Goal: Check status: Check status

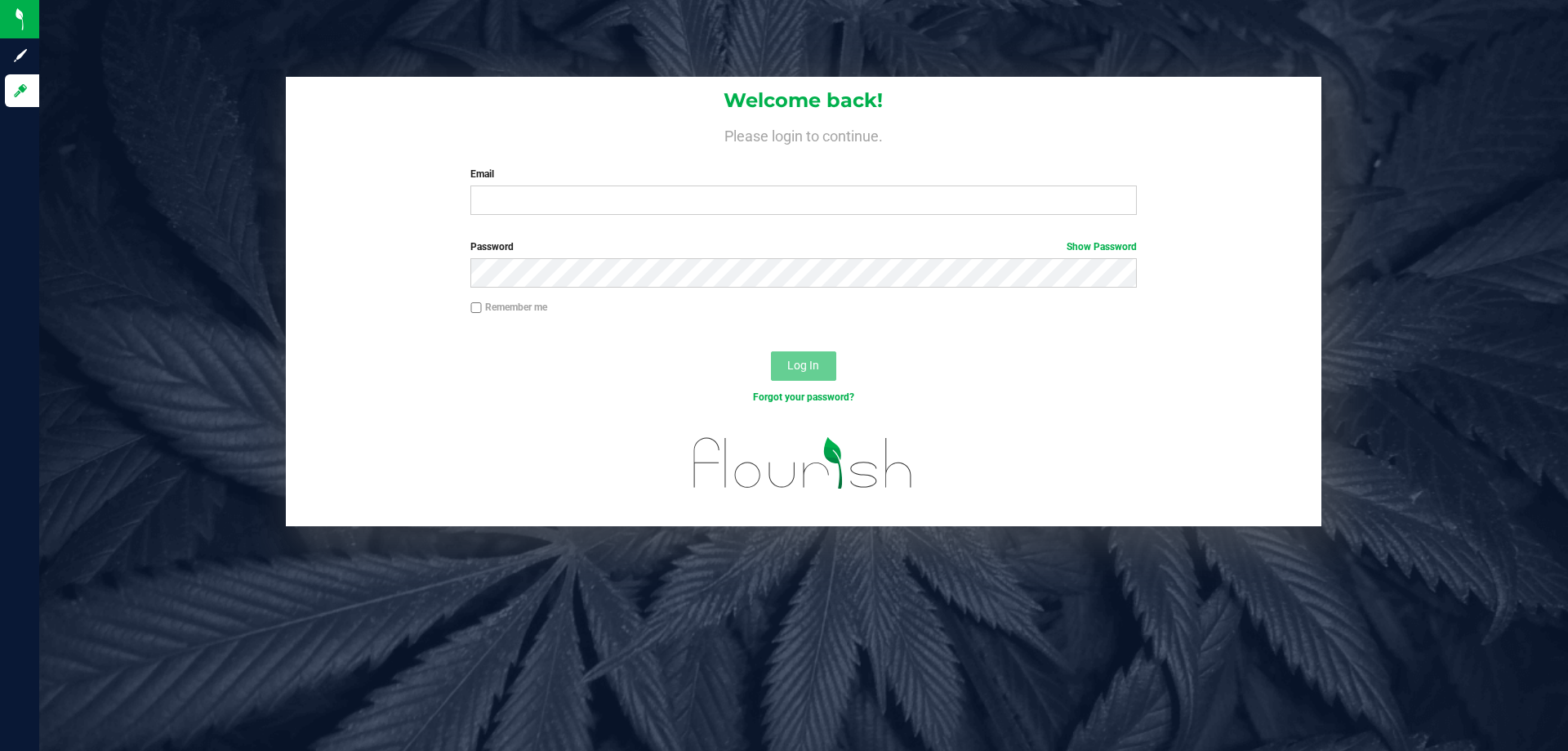
drag, startPoint x: 753, startPoint y: 237, endPoint x: 753, endPoint y: 225, distance: 12.0
click at [753, 232] on form "Welcome back! Please login to continue. Email Required Please format your email…" at bounding box center [803, 301] width 1011 height 449
click at [755, 203] on input "Email" at bounding box center [803, 200] width 665 height 29
type input "[EMAIL_ADDRESS][PERSON_NAME][DOMAIN_NAME]"
click at [771, 352] on button "Log In" at bounding box center [803, 366] width 65 height 29
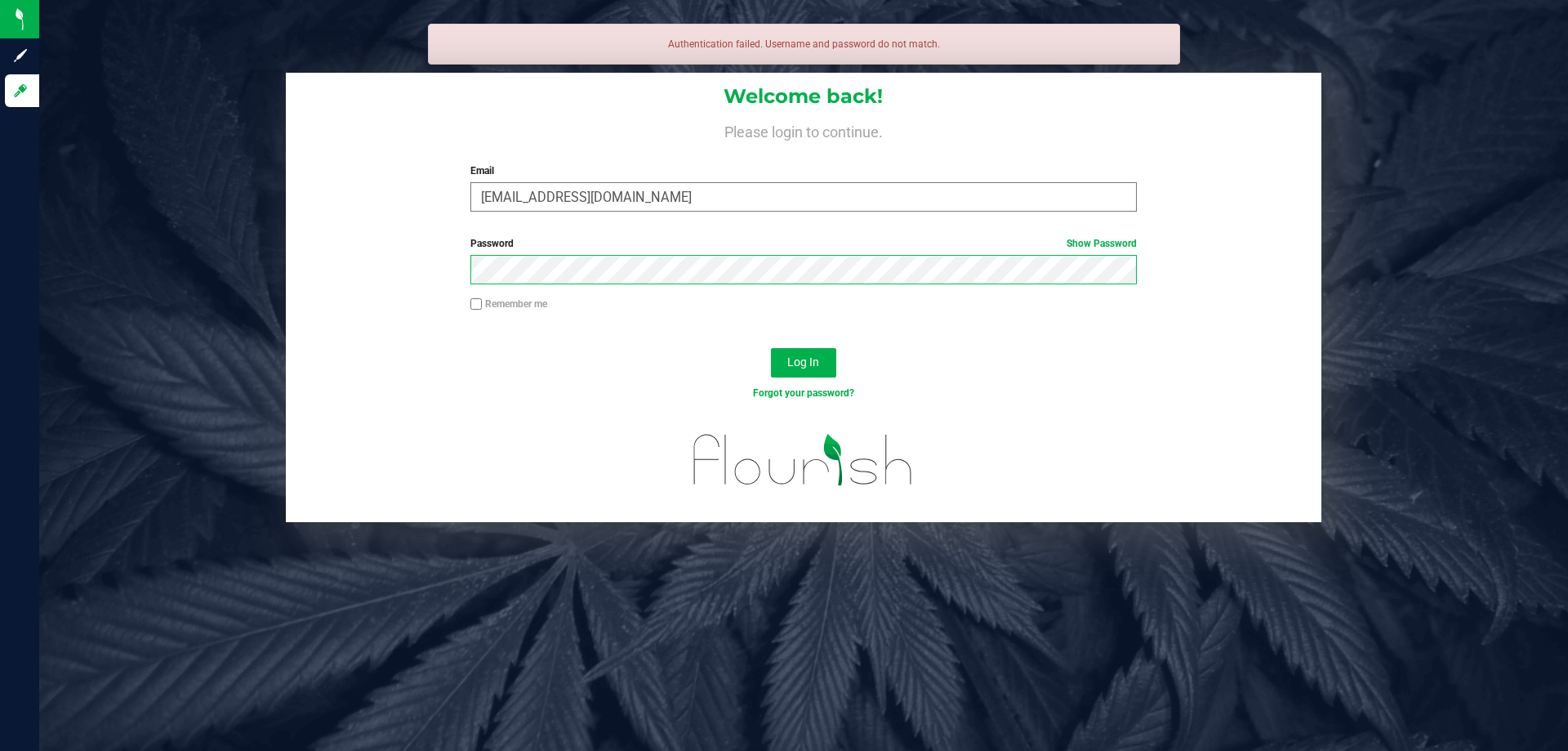
click at [771, 348] on button "Log In" at bounding box center [803, 362] width 65 height 29
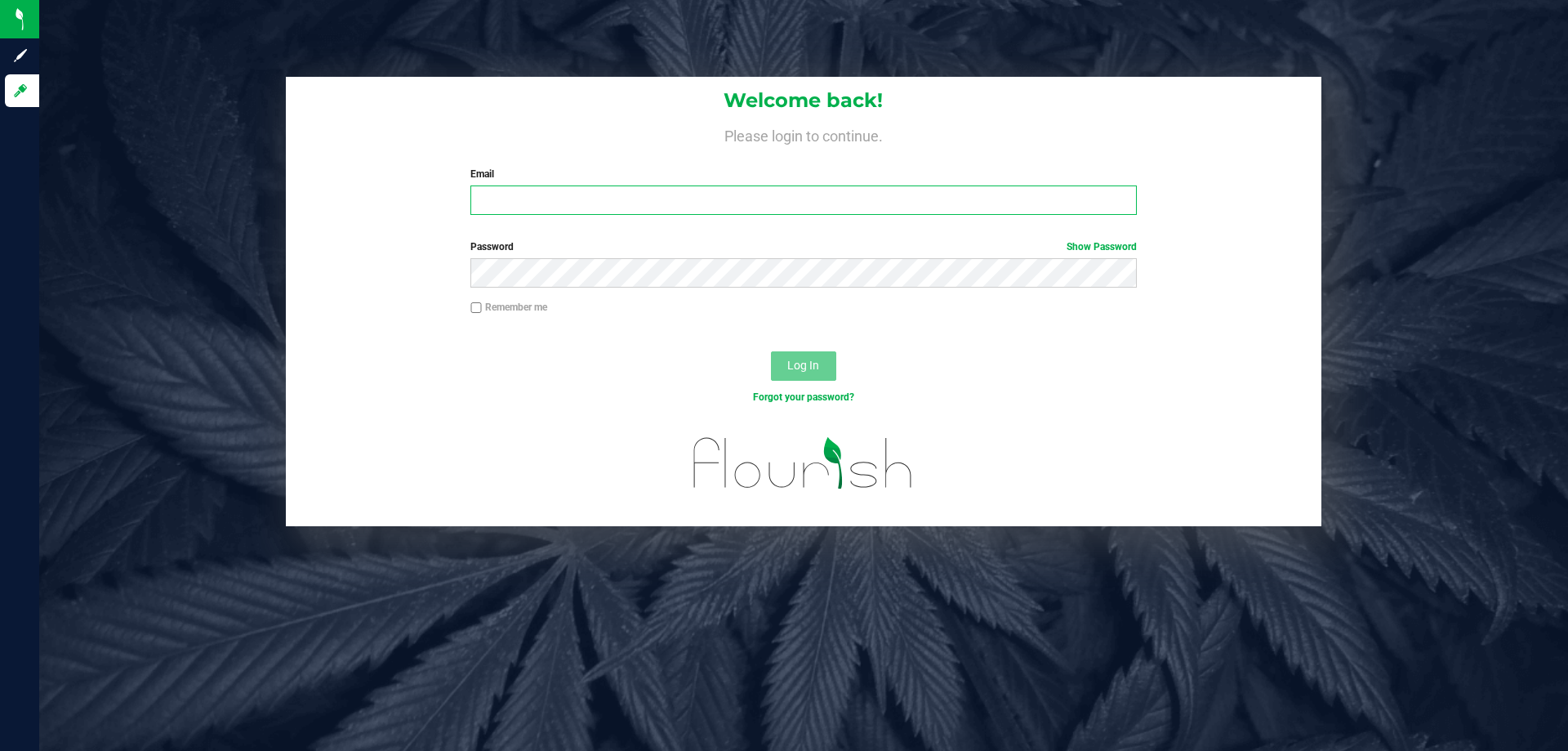
click at [525, 213] on input "Email" at bounding box center [803, 200] width 665 height 29
type input "[EMAIL_ADDRESS][PERSON_NAME][DOMAIN_NAME]"
click at [771, 352] on button "Log In" at bounding box center [803, 366] width 65 height 29
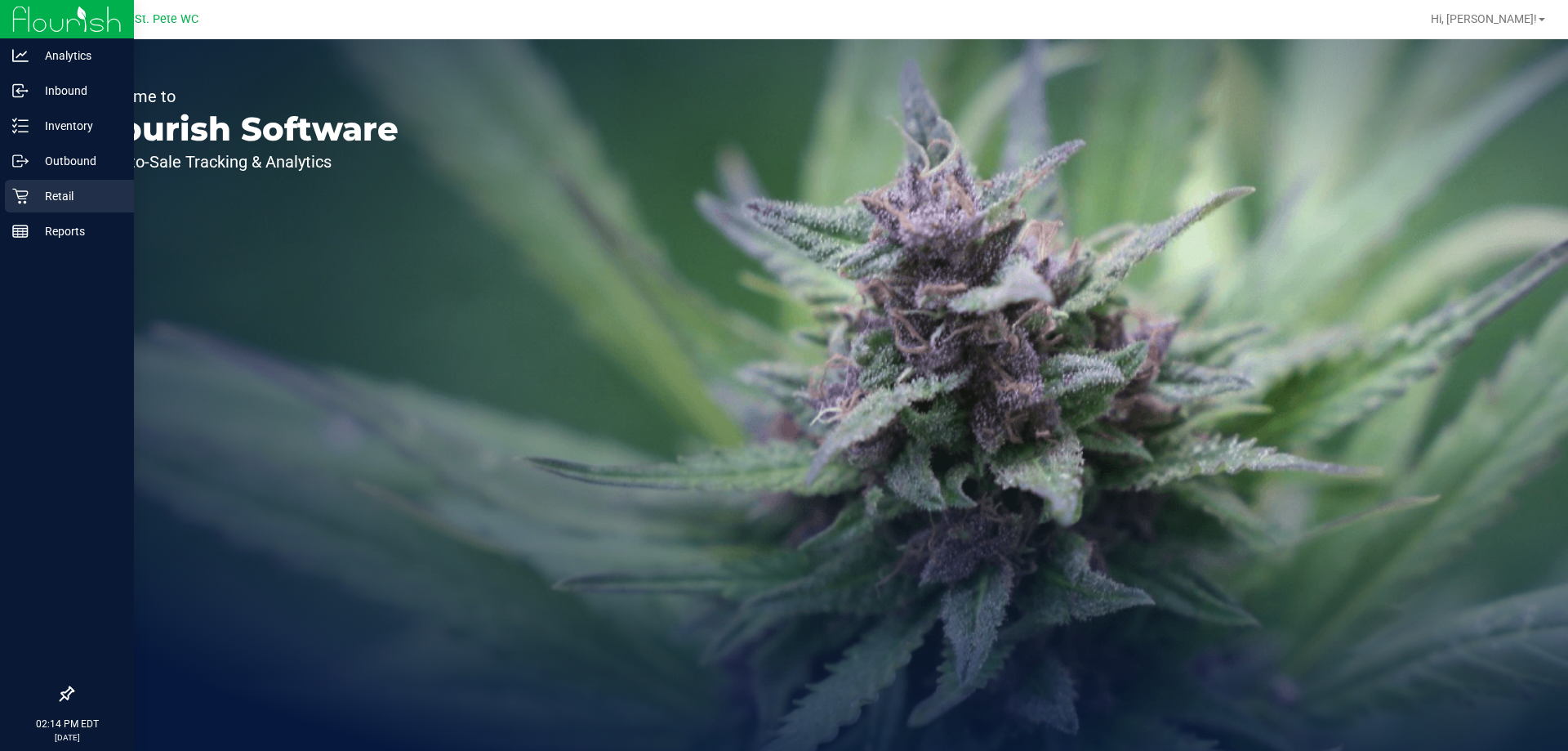
click at [13, 199] on icon at bounding box center [20, 196] width 17 height 17
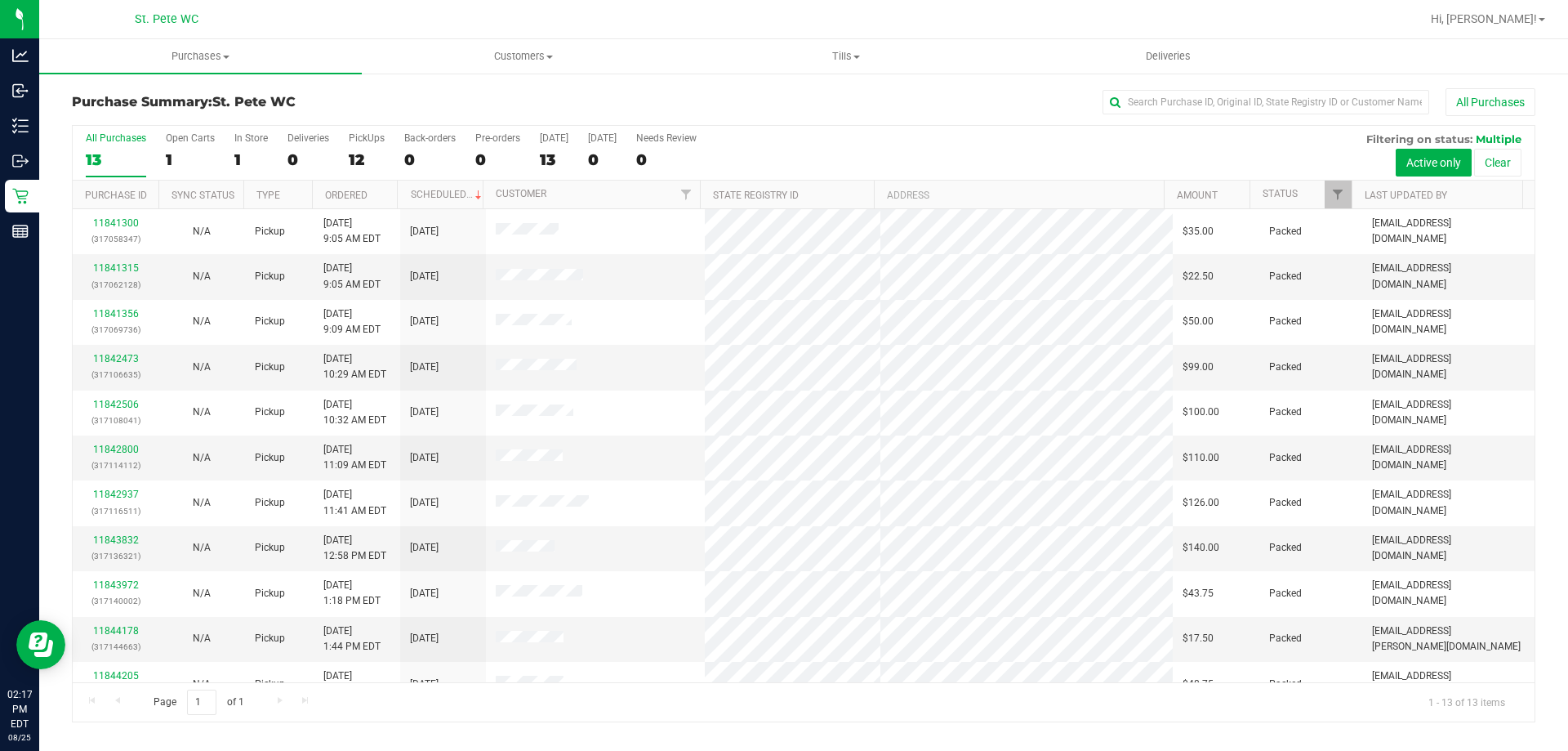
click at [1322, 193] on th "Status" at bounding box center [1300, 194] width 102 height 28
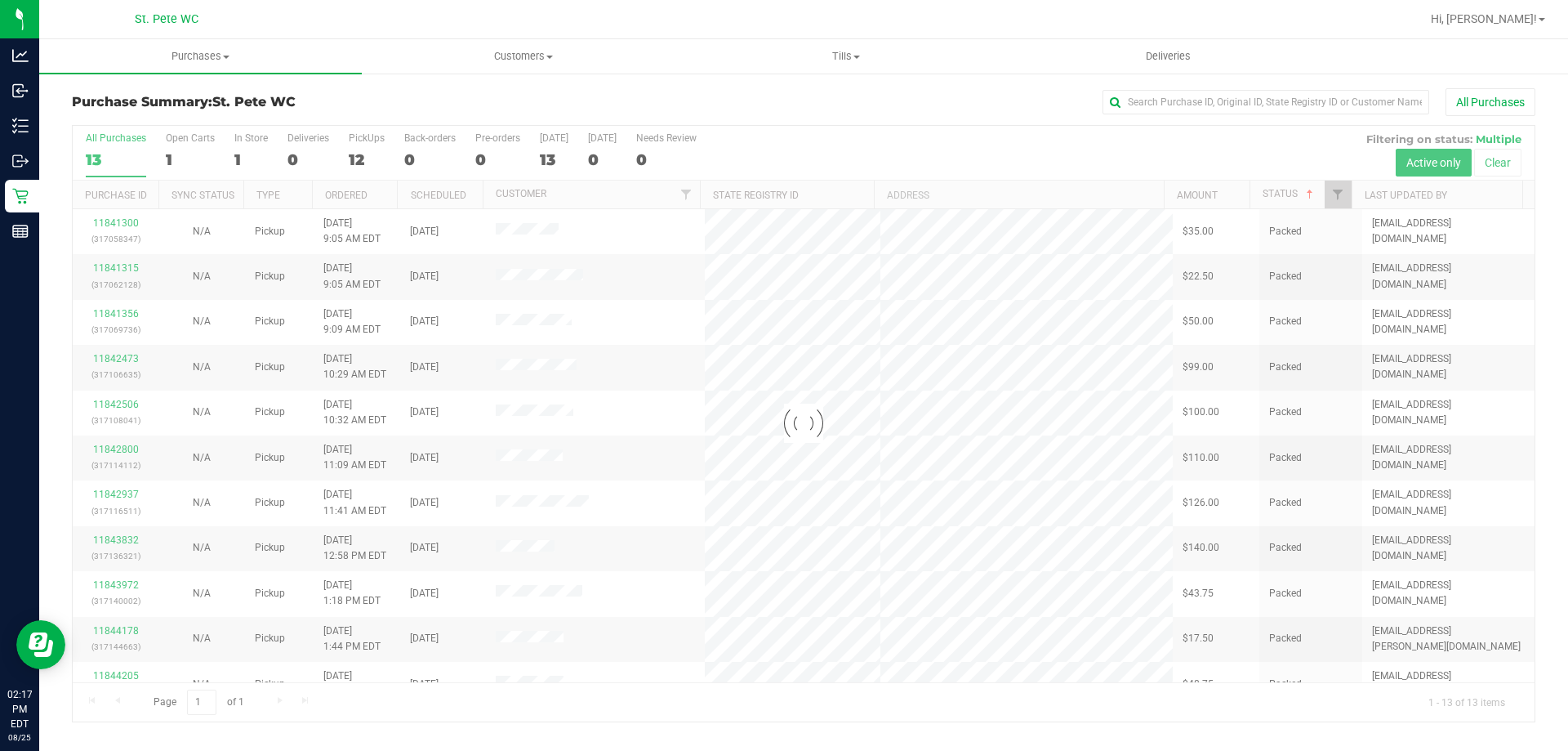
click at [1341, 203] on div at bounding box center [803, 423] width 1462 height 595
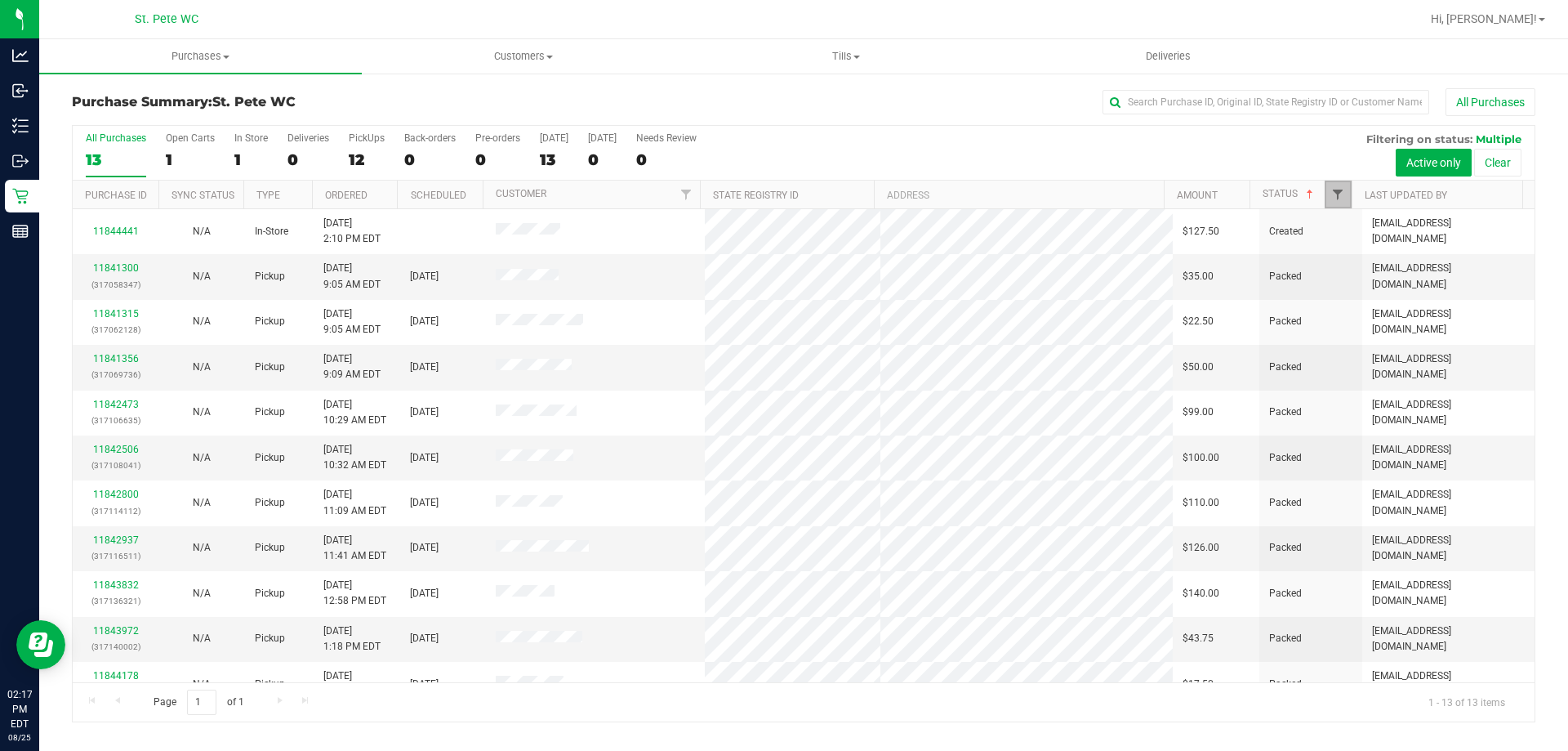
click at [1334, 199] on span "Filter" at bounding box center [1337, 194] width 13 height 13
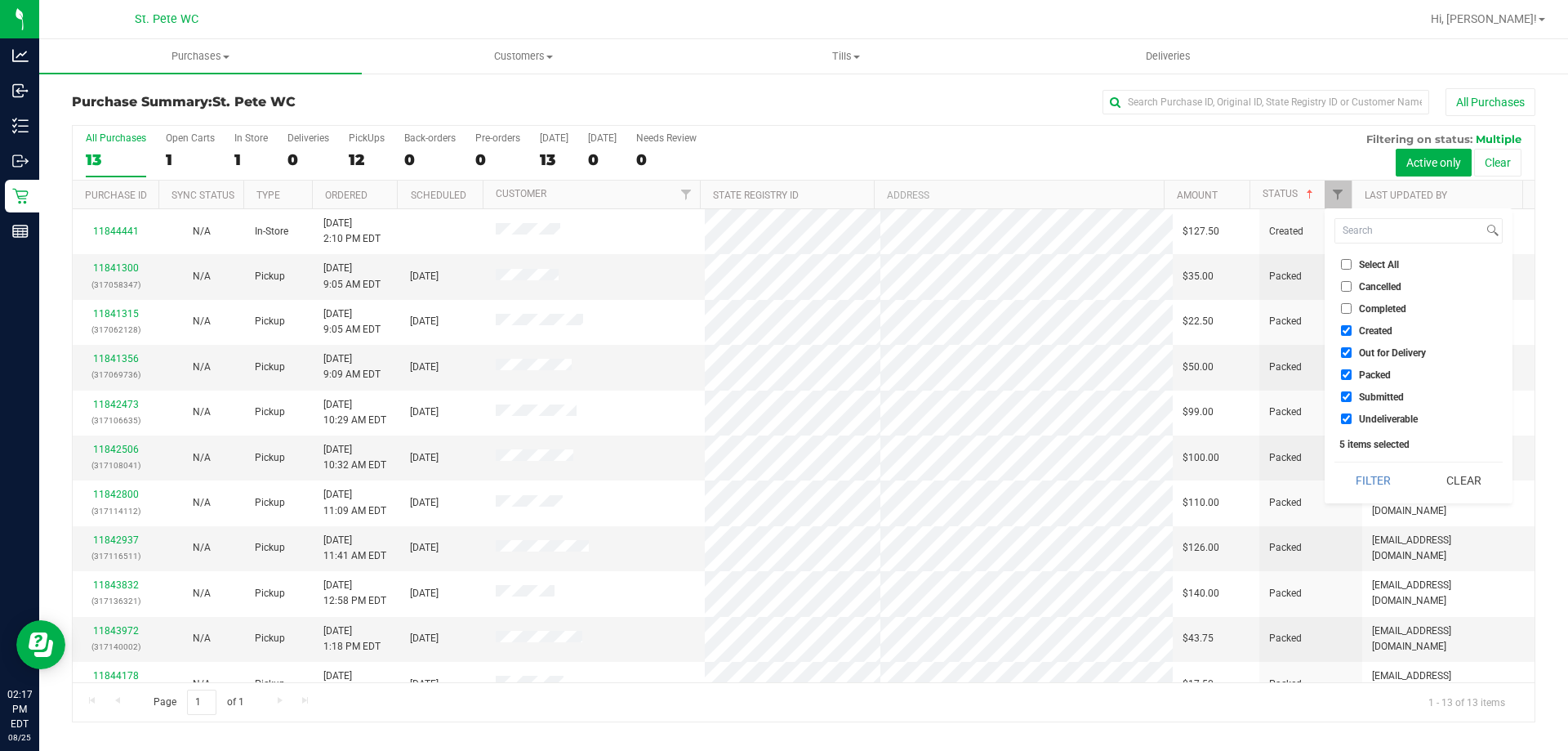
click at [1351, 333] on input "Created" at bounding box center [1346, 330] width 11 height 11
checkbox input "false"
click at [1347, 346] on li "Out for Delivery" at bounding box center [1418, 353] width 168 height 18
click at [1347, 357] on input "Out for Delivery" at bounding box center [1346, 352] width 11 height 11
checkbox input "false"
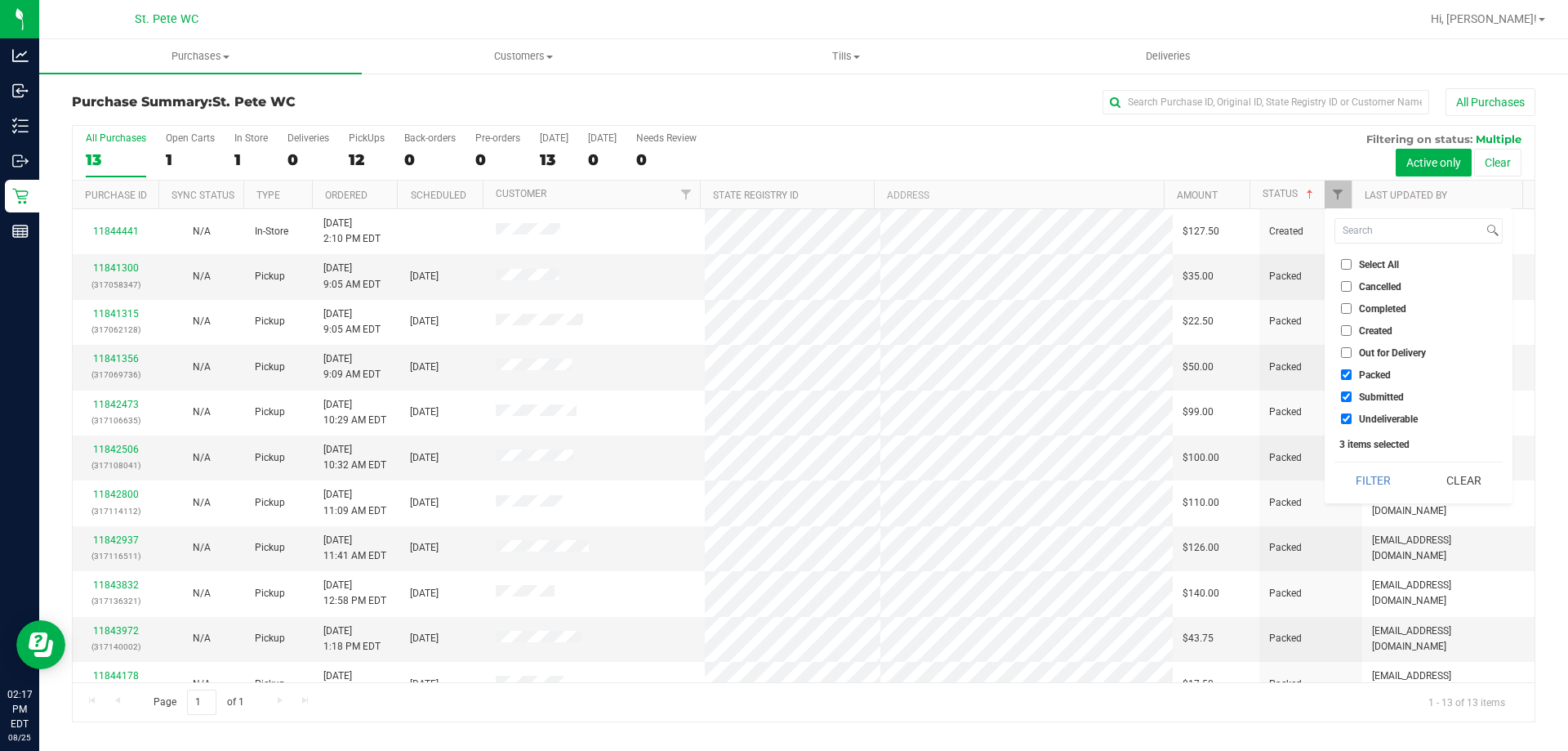
click at [1344, 373] on input "Packed" at bounding box center [1346, 374] width 11 height 11
checkbox input "false"
click at [1356, 422] on label "Undeliverable" at bounding box center [1379, 418] width 77 height 11
click at [1352, 422] on input "Undeliverable" at bounding box center [1346, 418] width 11 height 11
checkbox input "false"
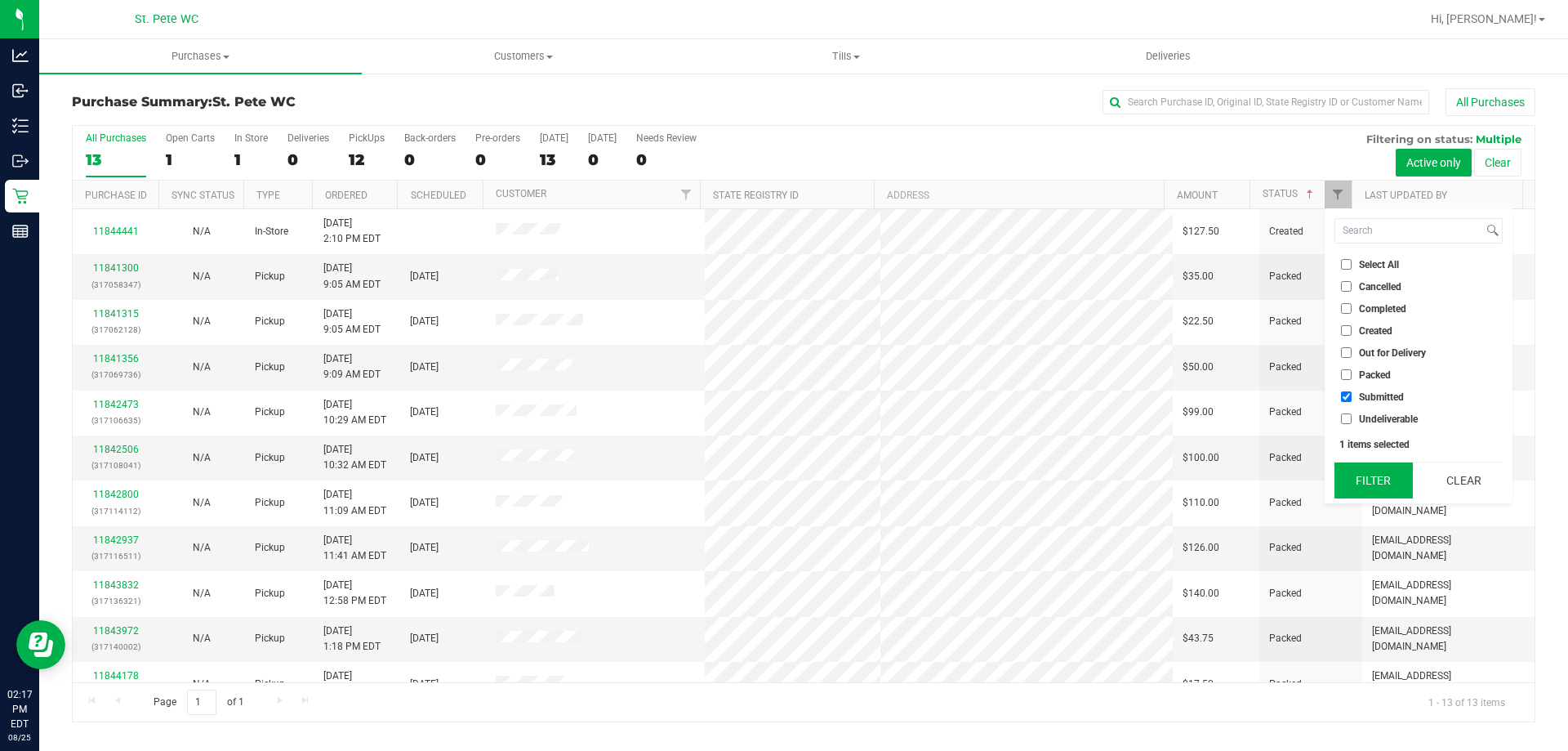
click at [1349, 465] on button "Filter" at bounding box center [1373, 480] width 78 height 36
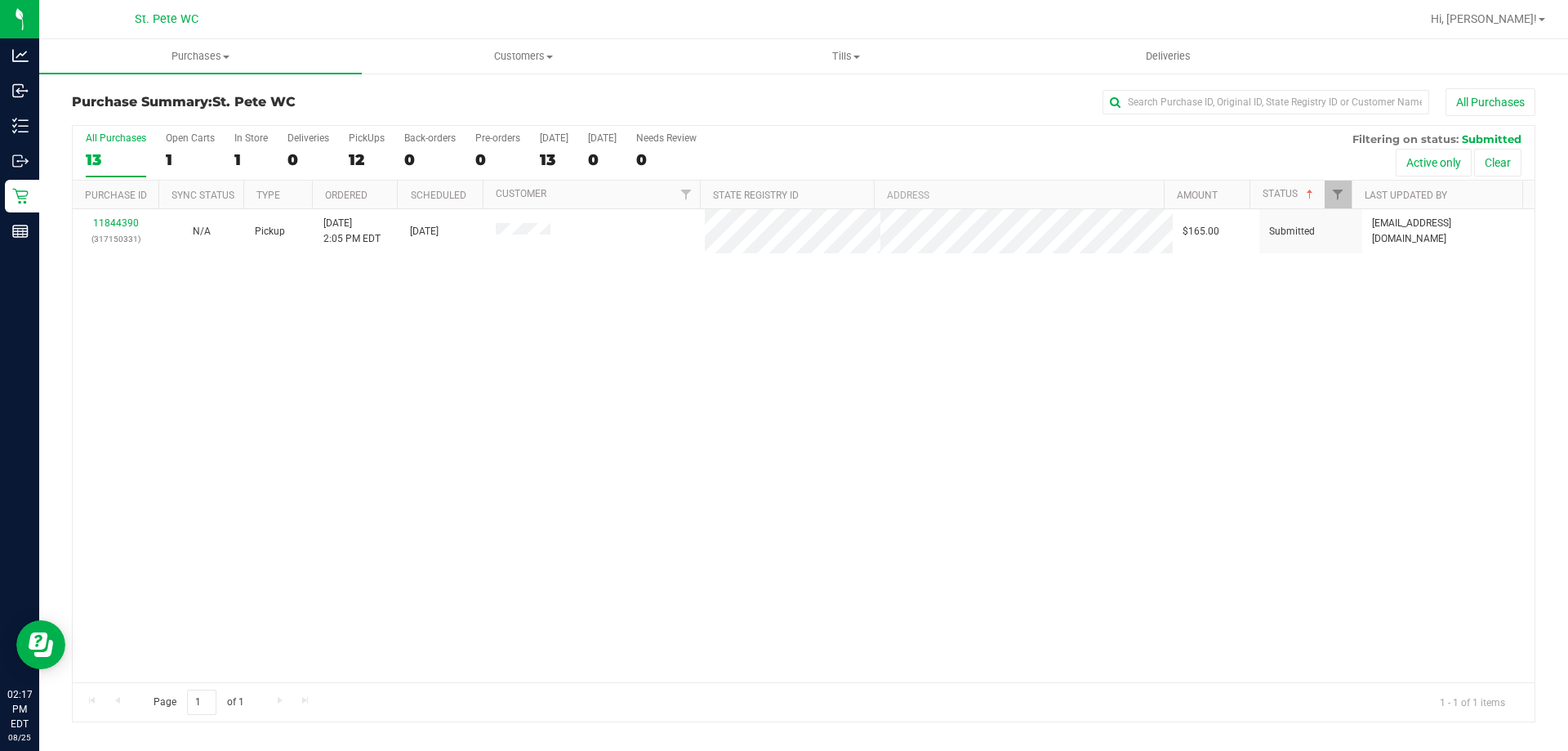
click at [926, 366] on div "11844390 (317150331) N/A Pickup [DATE] 2:05 PM EDT 8/25/2025 $165.00 Submitted …" at bounding box center [803, 445] width 1462 height 472
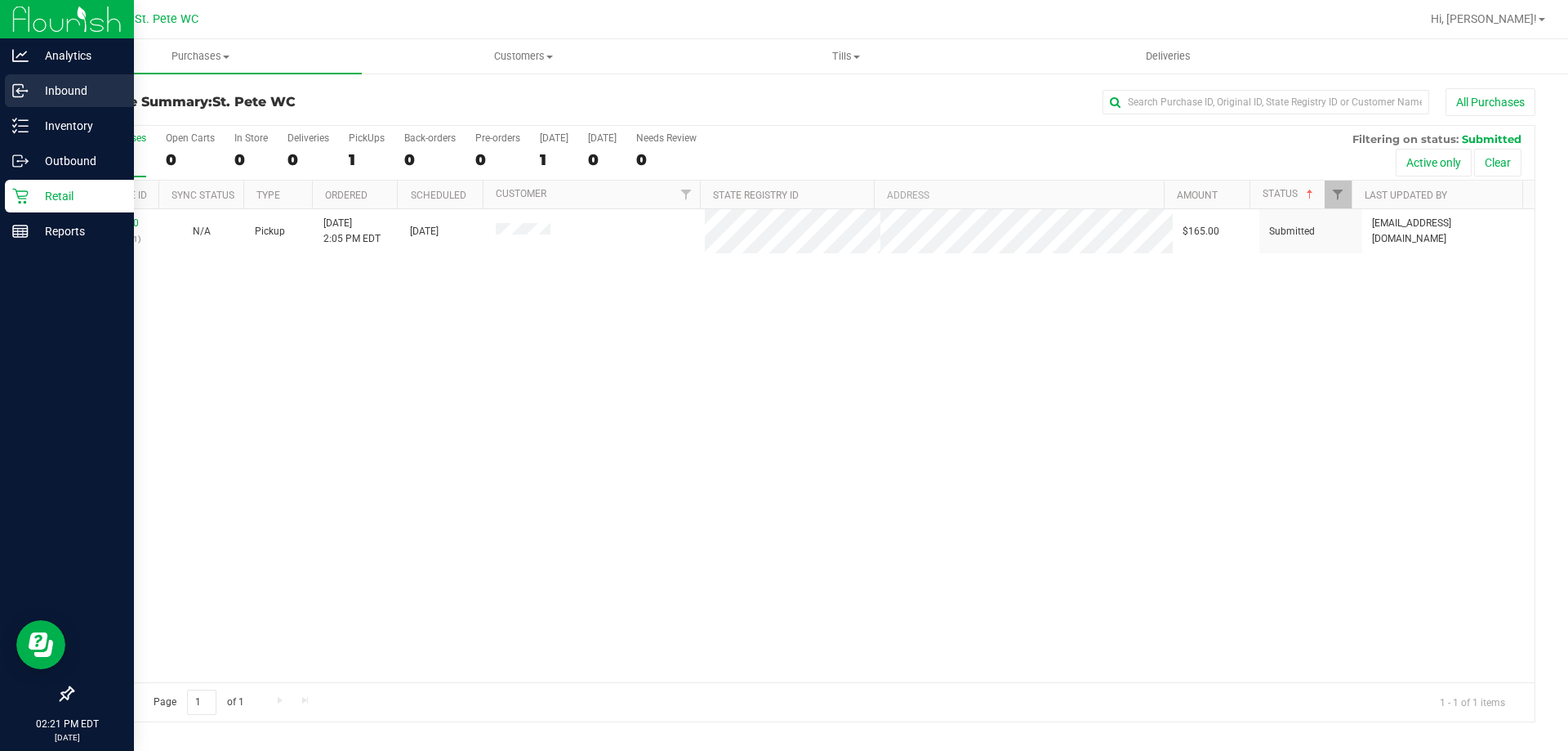
click at [77, 96] on p "Inbound" at bounding box center [77, 91] width 98 height 19
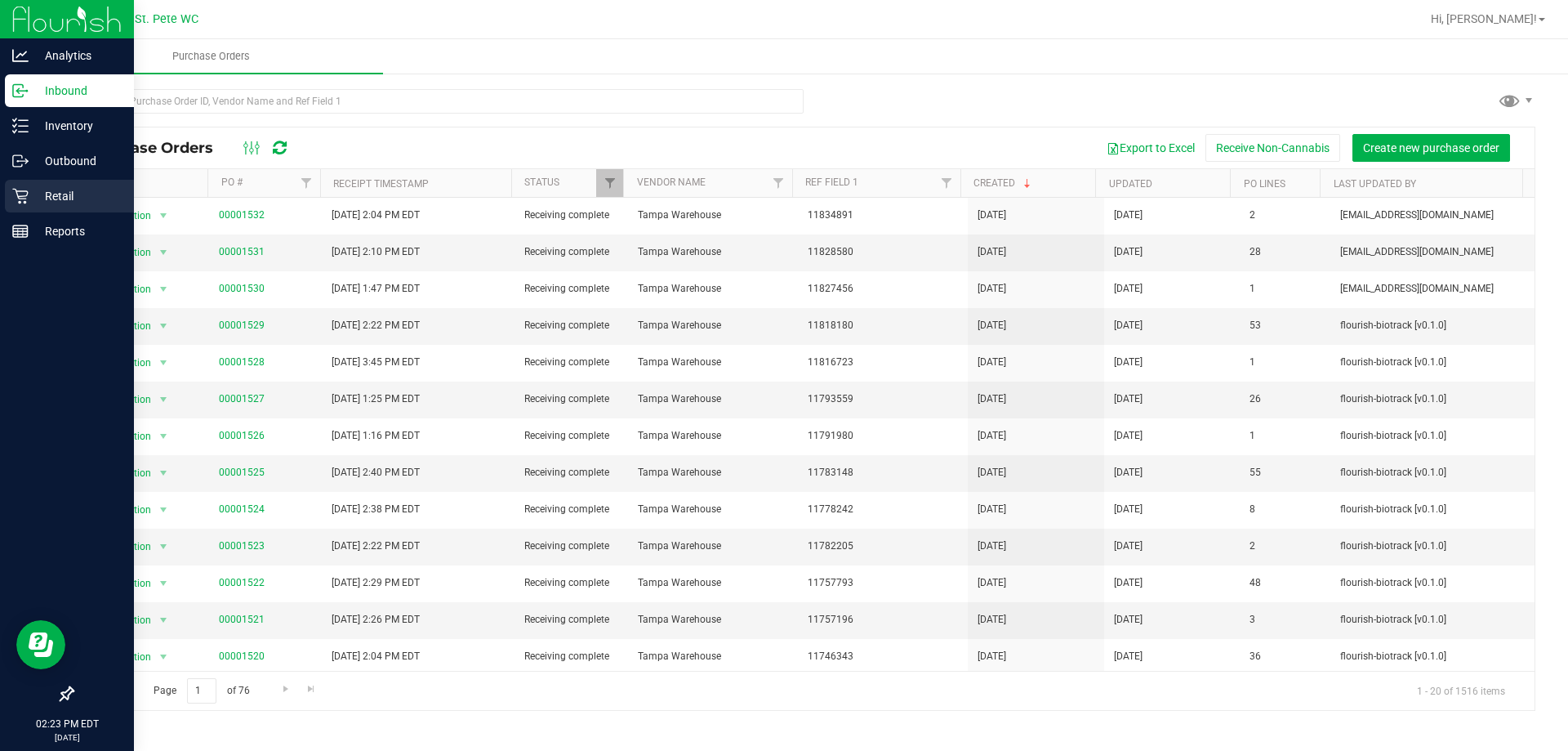
click at [15, 200] on icon at bounding box center [20, 196] width 17 height 17
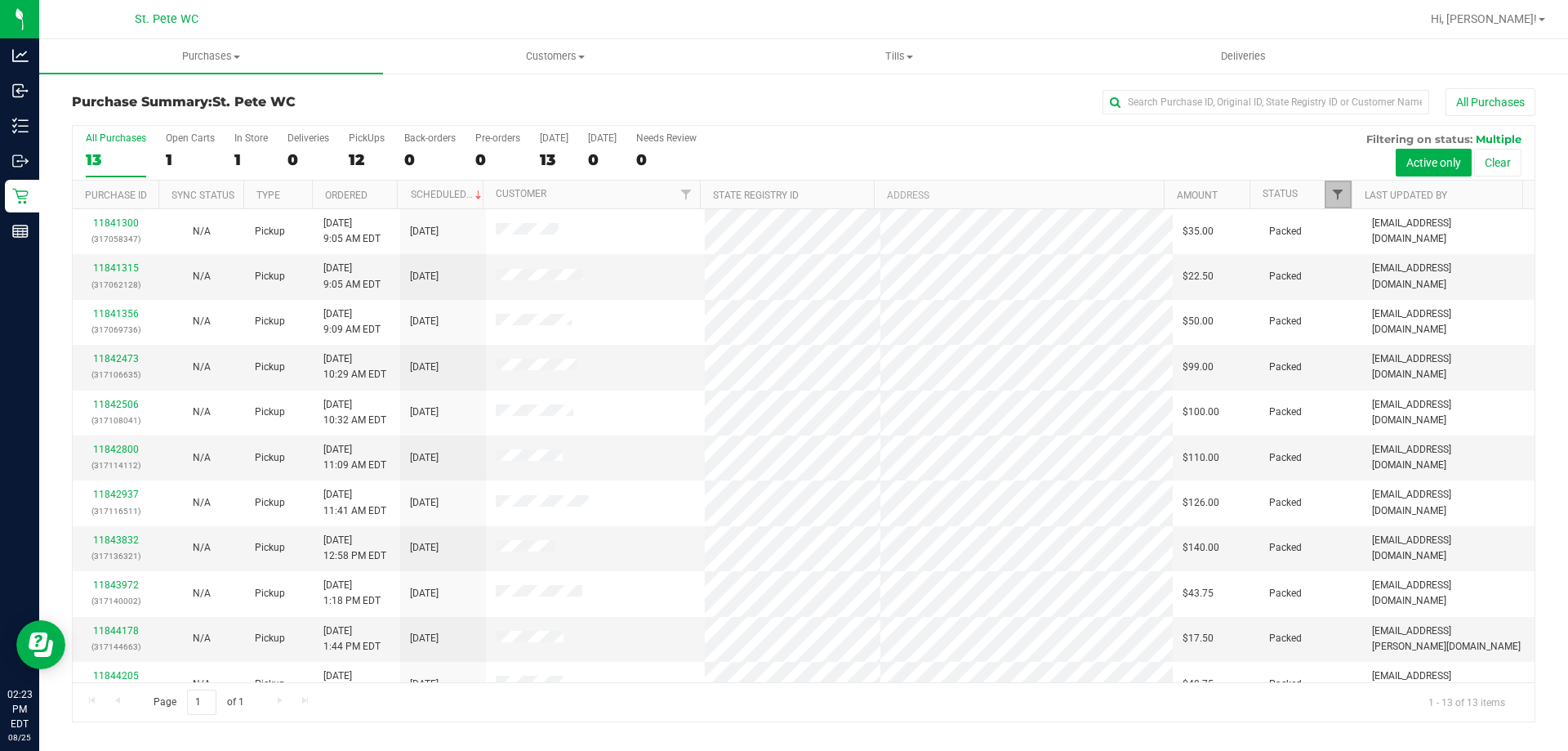
click at [1338, 197] on span "Filter" at bounding box center [1337, 194] width 13 height 13
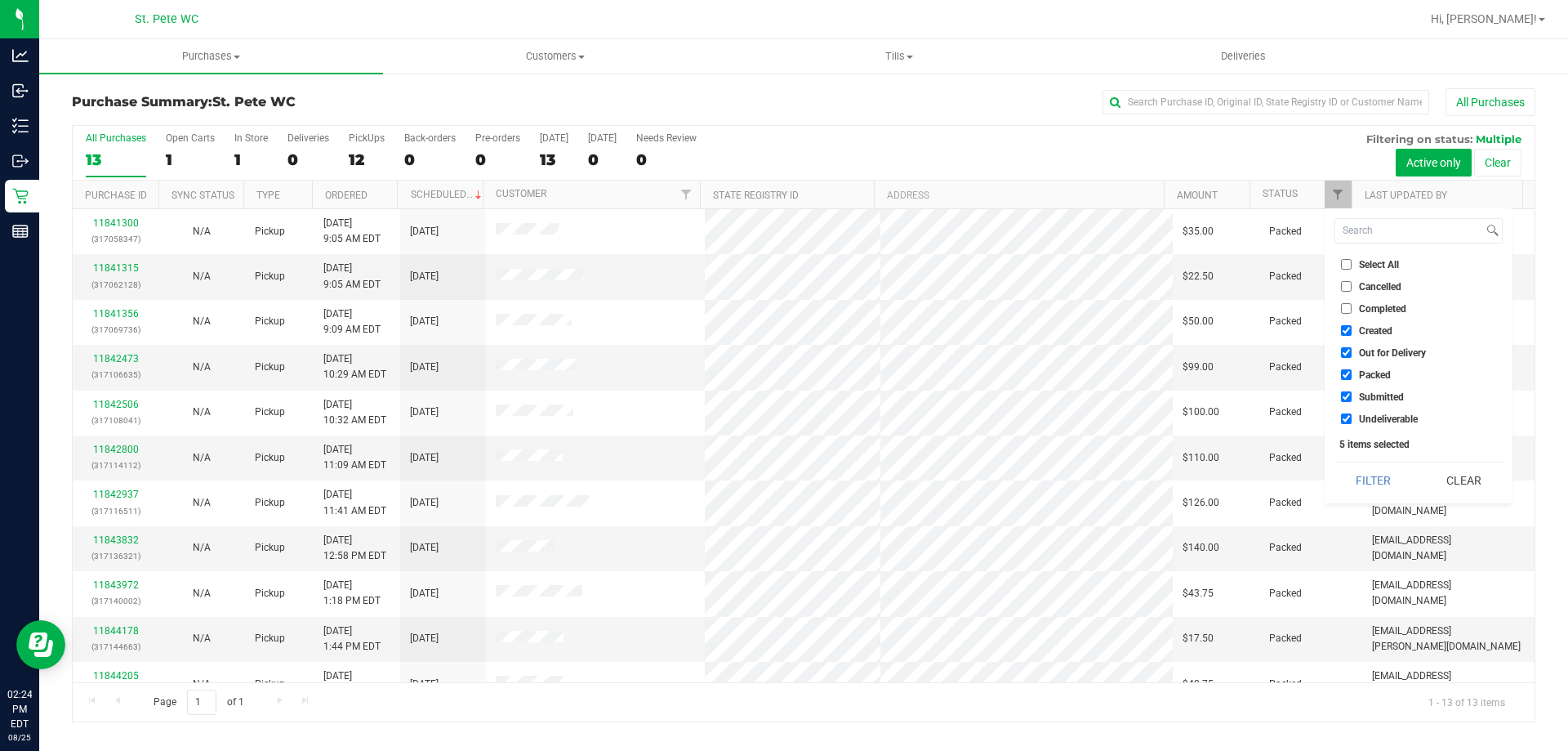
click at [1369, 327] on span "Created" at bounding box center [1375, 331] width 33 height 10
click at [1352, 327] on input "Created" at bounding box center [1346, 330] width 11 height 11
checkbox input "false"
click at [1369, 353] on span "Out for Delivery" at bounding box center [1392, 353] width 67 height 10
click at [1352, 353] on input "Out for Delivery" at bounding box center [1346, 352] width 11 height 11
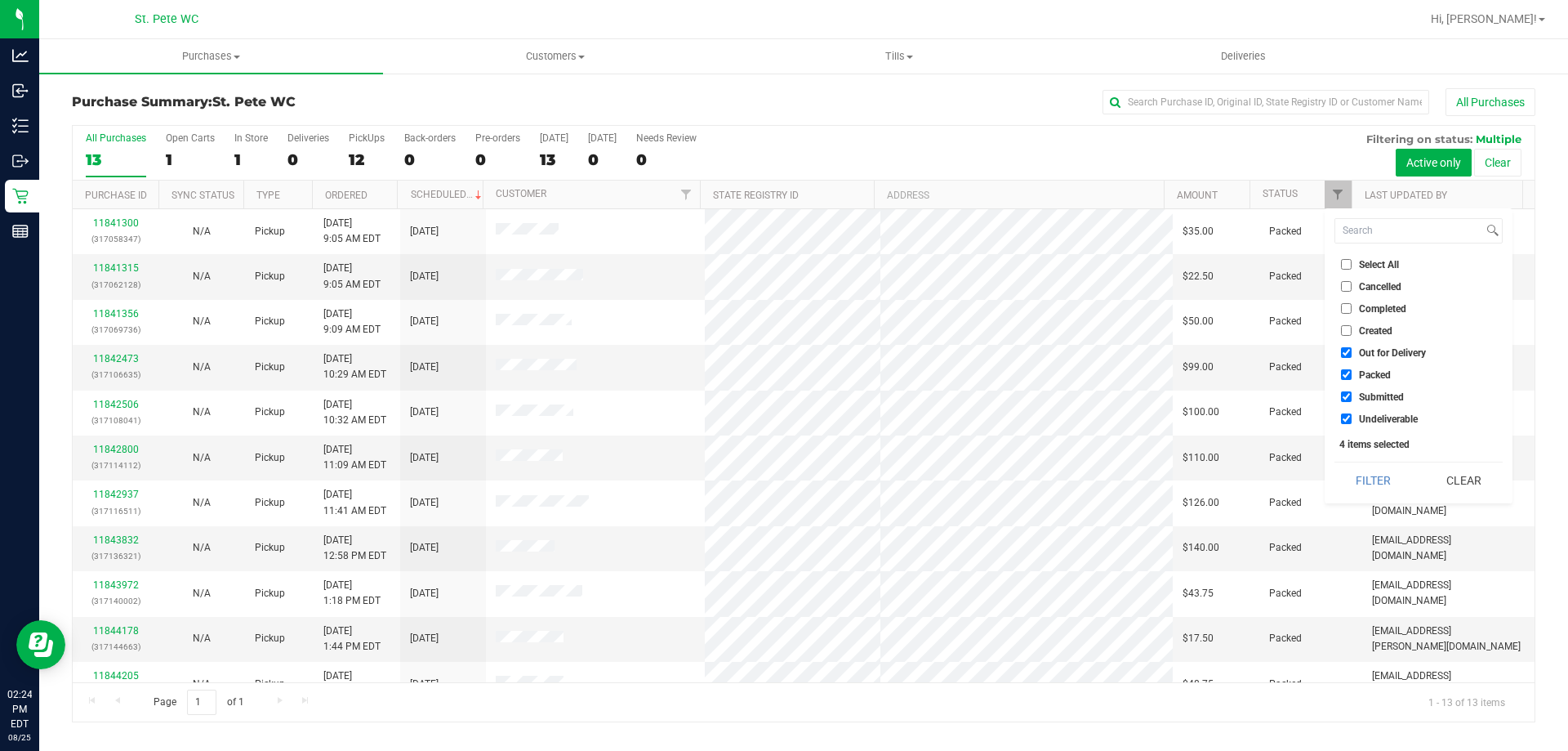
checkbox input "false"
click at [1369, 373] on span "Packed" at bounding box center [1374, 375] width 32 height 10
click at [1352, 373] on input "Packed" at bounding box center [1346, 374] width 11 height 11
checkbox input "false"
click at [1363, 426] on li "Undeliverable" at bounding box center [1418, 419] width 168 height 18
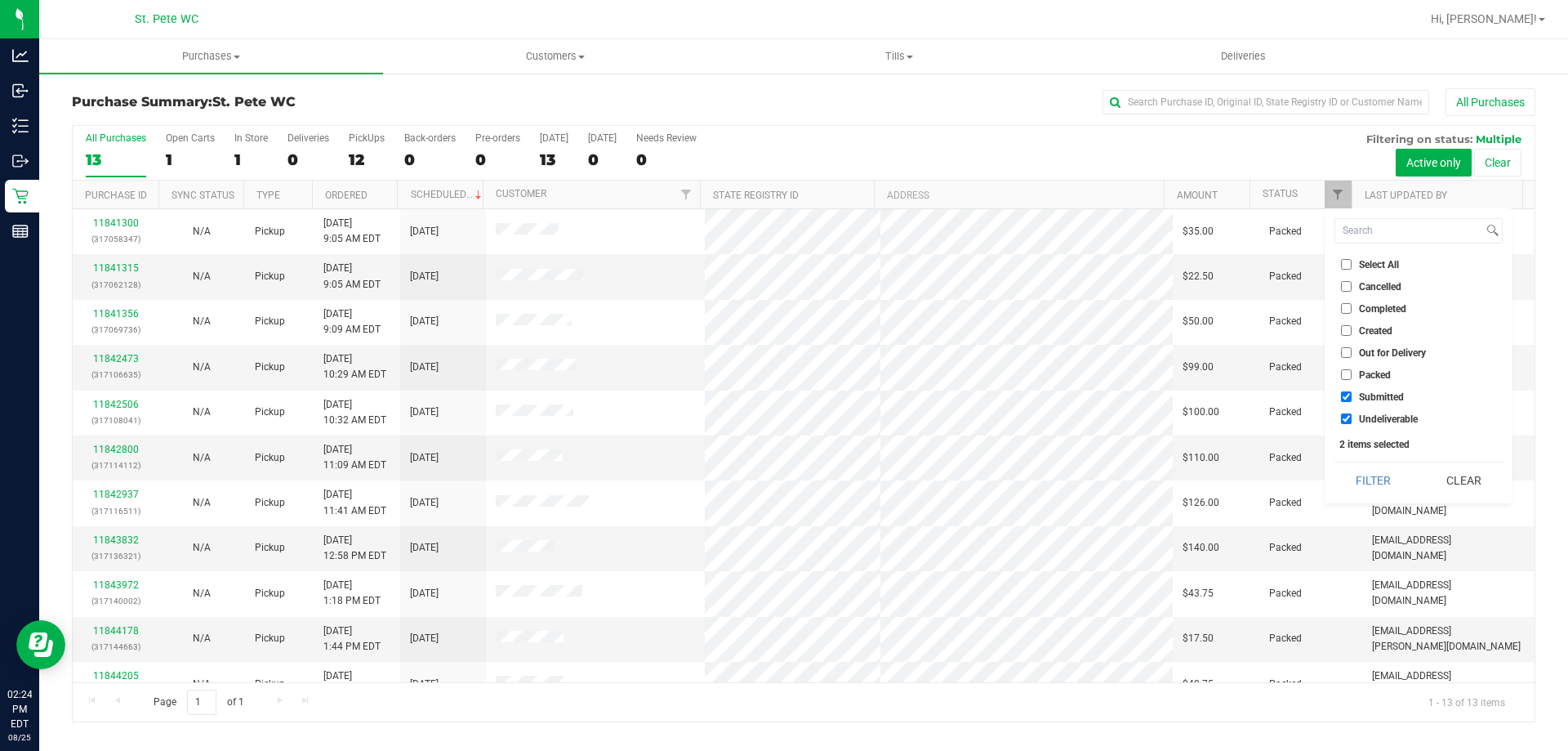
click at [1358, 425] on li "Undeliverable" at bounding box center [1418, 419] width 168 height 18
click at [1353, 420] on label "Undeliverable" at bounding box center [1379, 418] width 77 height 11
click at [1359, 482] on button "Filter" at bounding box center [1373, 480] width 78 height 36
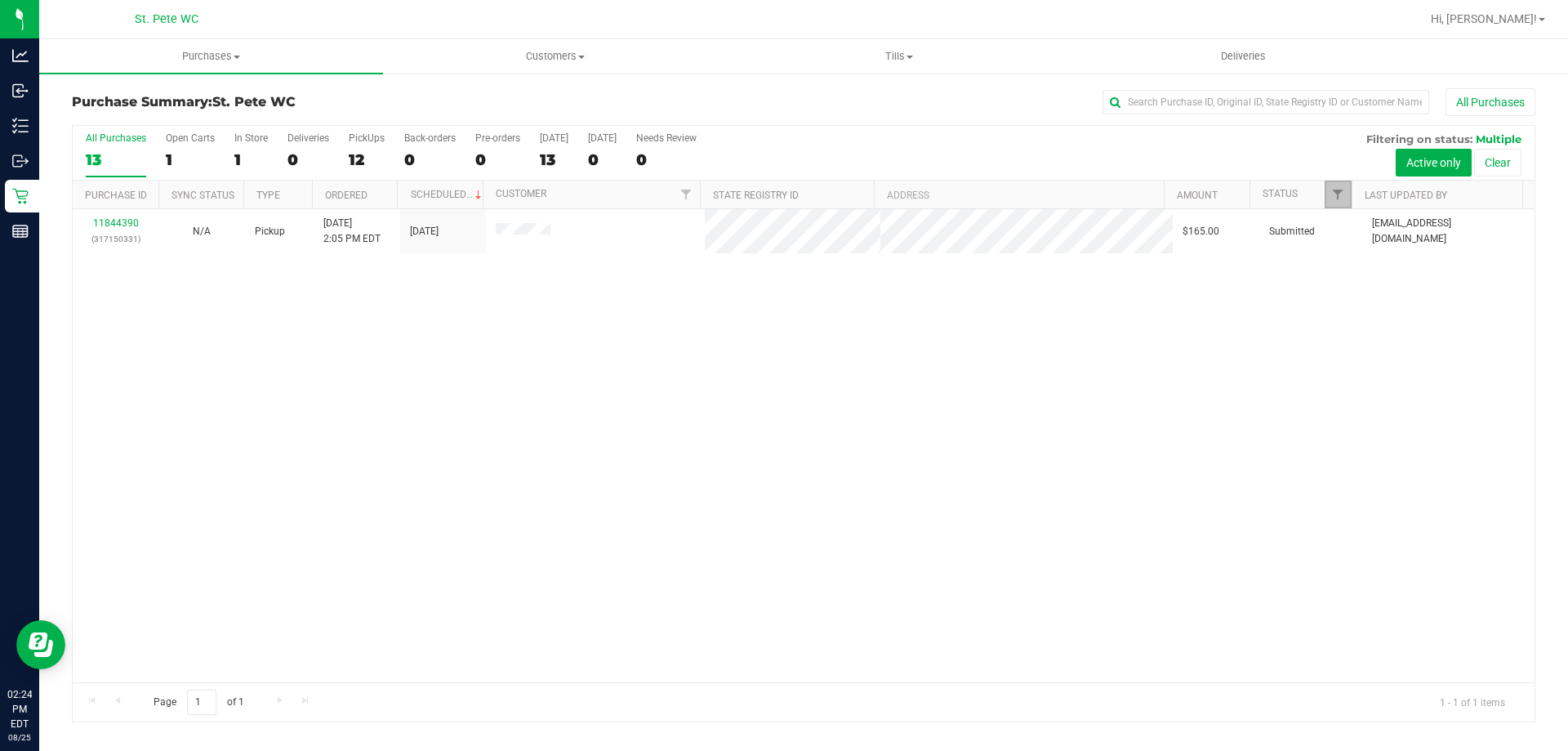
click at [1332, 194] on span "Filter" at bounding box center [1337, 194] width 13 height 13
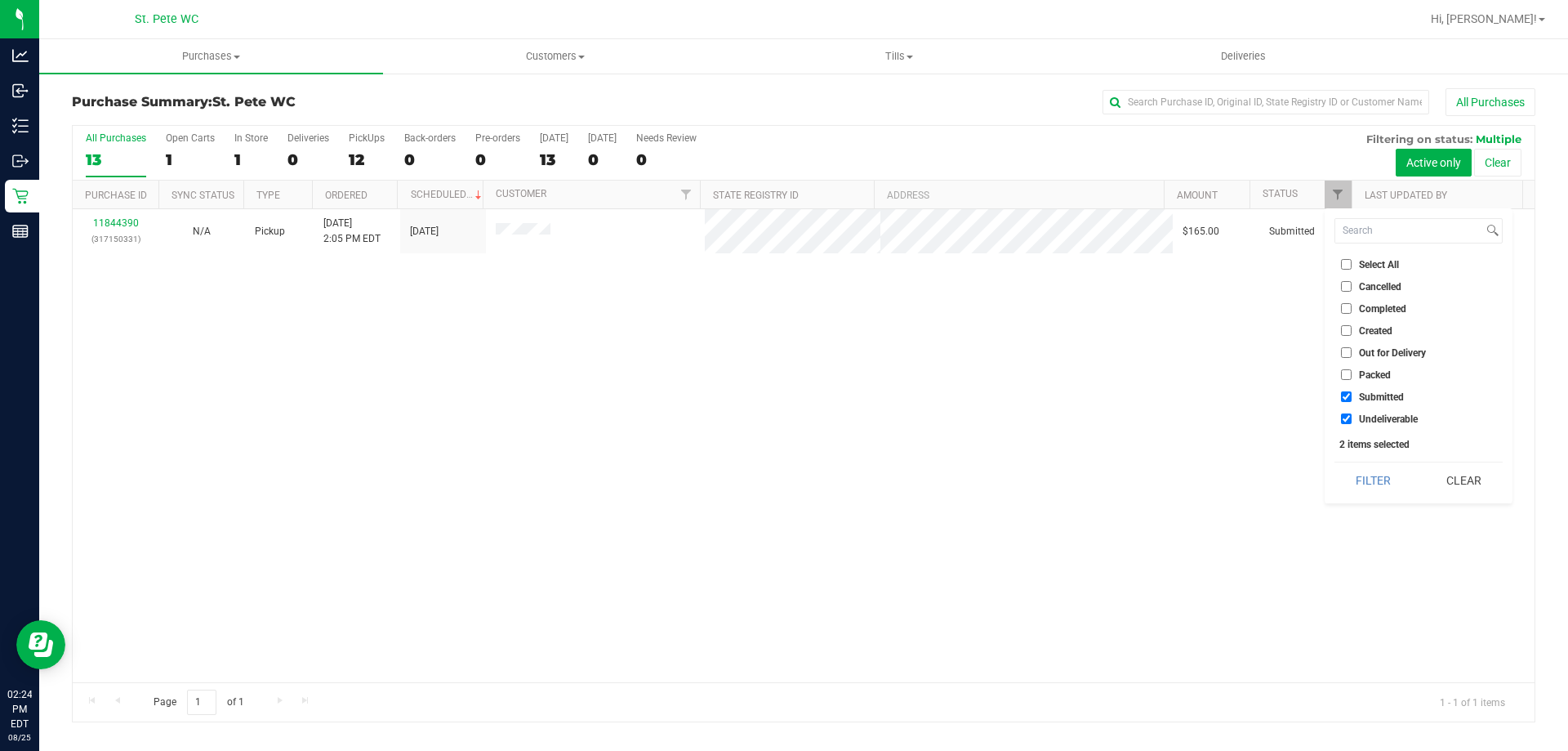
click at [1365, 415] on span "Undeliverable" at bounding box center [1388, 419] width 58 height 10
click at [1352, 415] on input "Undeliverable" at bounding box center [1346, 418] width 11 height 11
checkbox input "false"
click at [1357, 473] on button "Filter" at bounding box center [1373, 480] width 78 height 36
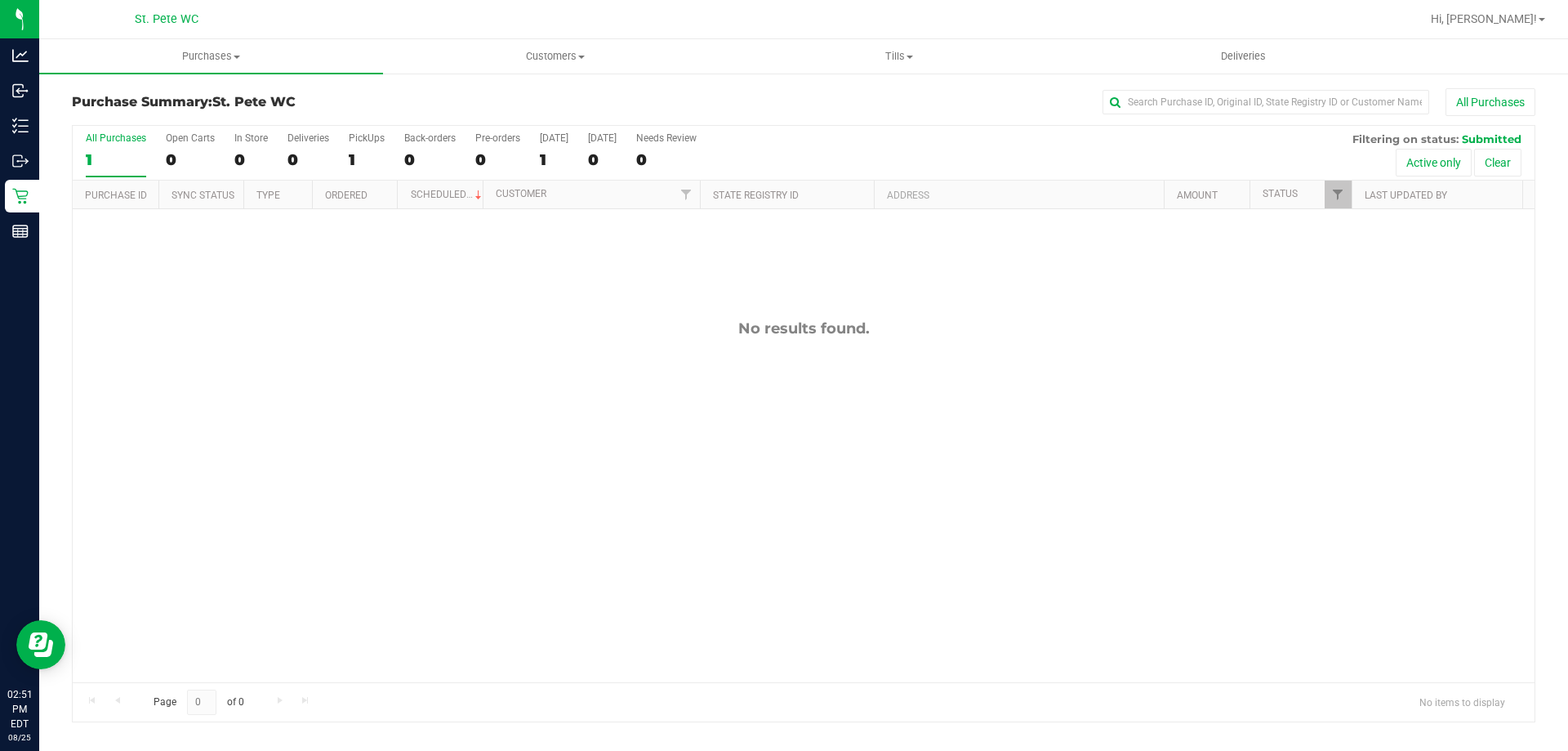
drag, startPoint x: 1551, startPoint y: 1, endPoint x: 738, endPoint y: 103, distance: 819.4
click at [738, 103] on div "All Purchases" at bounding box center [1047, 102] width 976 height 28
